Goal: Find specific page/section: Find specific page/section

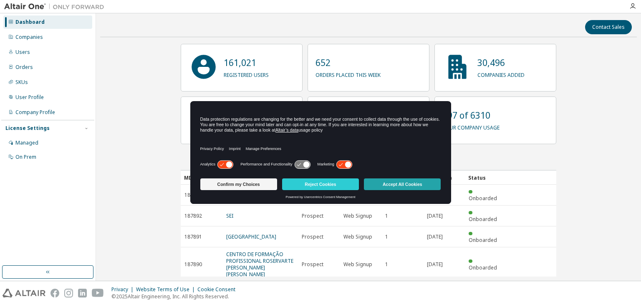
click at [384, 180] on button "Accept All Cookies" at bounding box center [402, 184] width 77 height 12
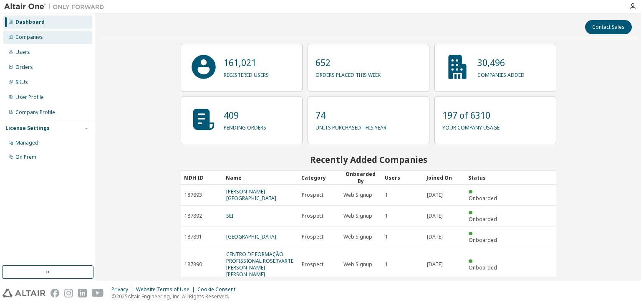
click at [25, 39] on div "Companies" at bounding box center [29, 37] width 28 height 7
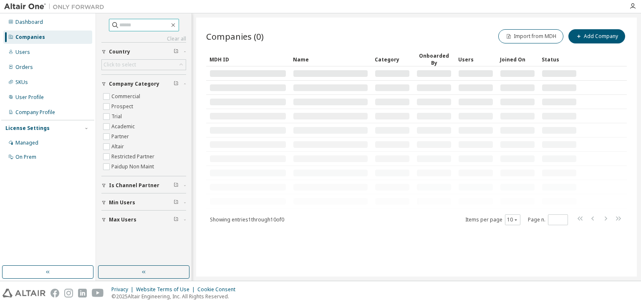
click at [162, 25] on input "text" at bounding box center [144, 25] width 50 height 8
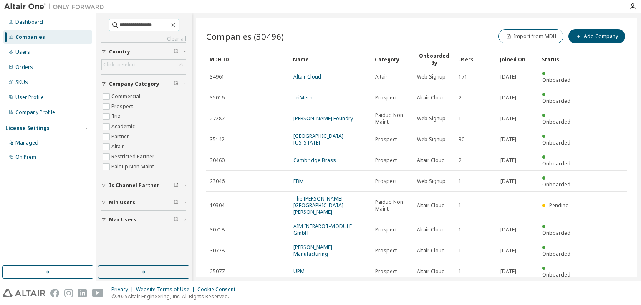
type input "**********"
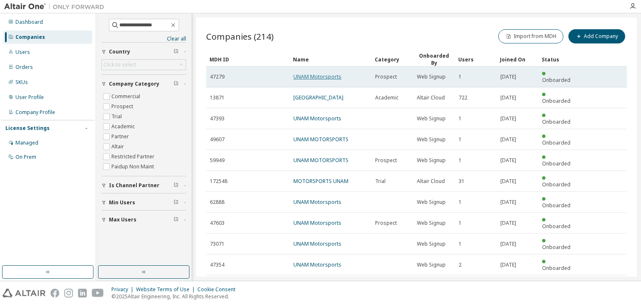
click at [311, 73] on link "UNAM Motorsports" at bounding box center [317, 76] width 48 height 7
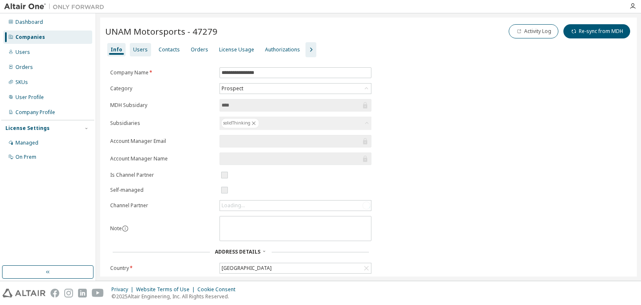
click at [134, 51] on div "Users" at bounding box center [140, 49] width 15 height 7
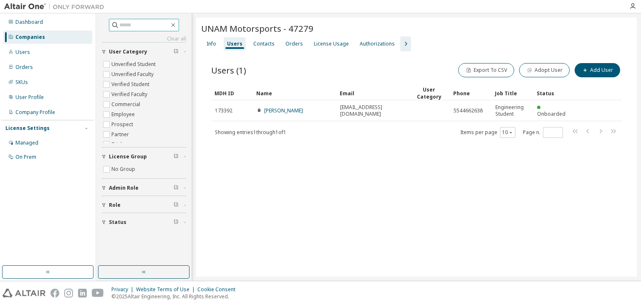
click at [128, 26] on input "text" at bounding box center [144, 25] width 50 height 8
type input "**********"
click at [56, 40] on div "Companies" at bounding box center [47, 36] width 89 height 13
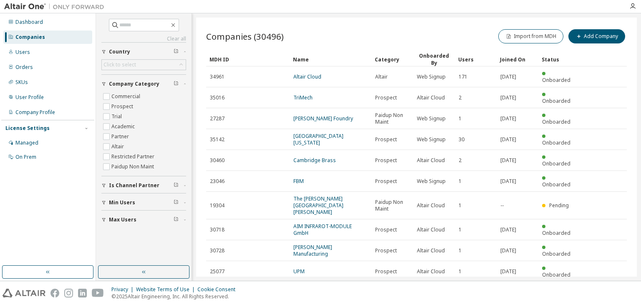
click at [147, 34] on div "Clear all Max Users Min Users Is Channel Partner Company Category Commercial Pr…" at bounding box center [143, 123] width 85 height 208
click at [135, 26] on input "text" at bounding box center [144, 25] width 50 height 8
type input "**********"
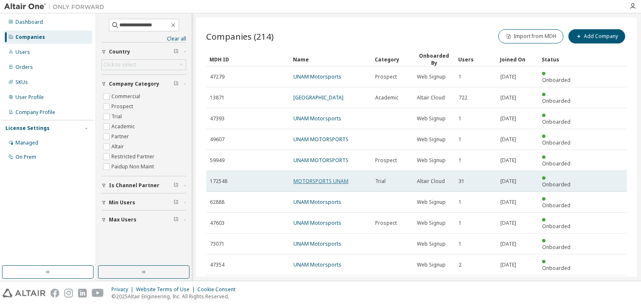
click at [311, 177] on link "MOTORSPORTS UNAM" at bounding box center [320, 180] width 55 height 7
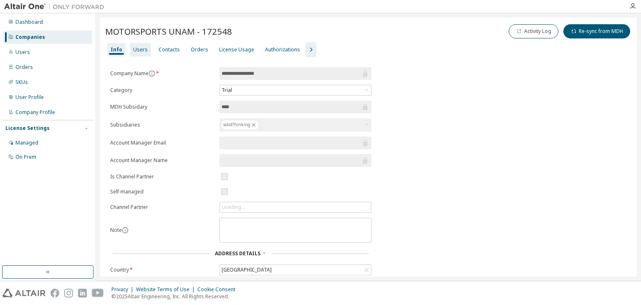
click at [146, 52] on div "Users" at bounding box center [140, 49] width 21 height 13
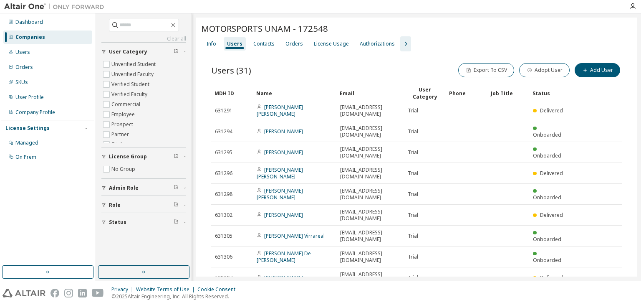
type input "*"
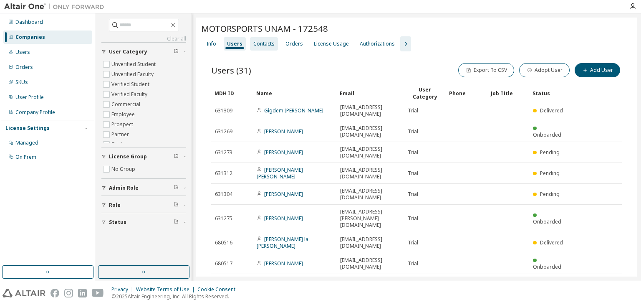
click at [258, 43] on div "Contacts" at bounding box center [263, 43] width 21 height 7
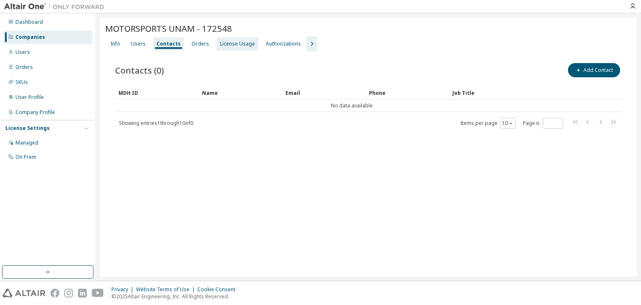
click at [238, 45] on div "License Usage" at bounding box center [237, 43] width 35 height 7
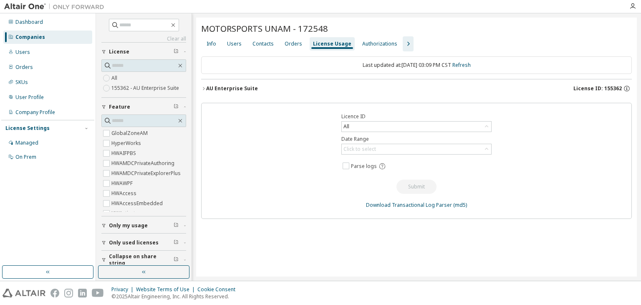
click at [599, 87] on span "License ID: 155362" at bounding box center [598, 88] width 48 height 7
